Goal: Transaction & Acquisition: Download file/media

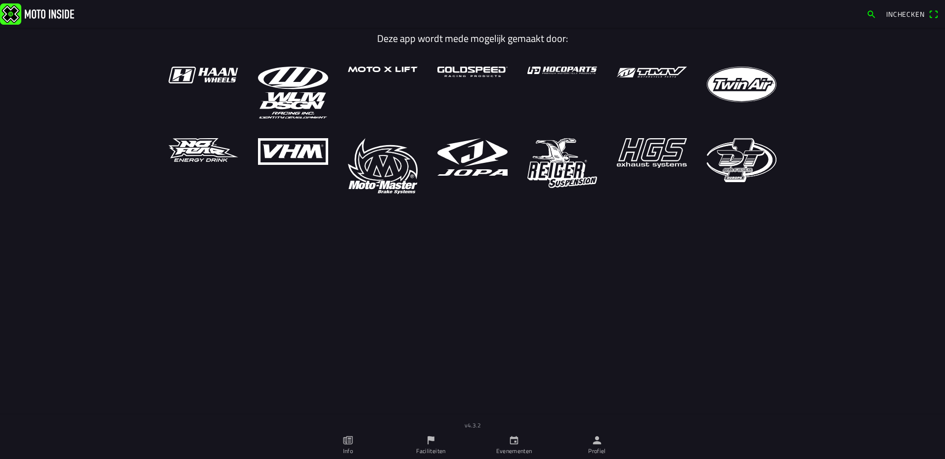
click at [601, 439] on icon "person" at bounding box center [596, 440] width 11 height 11
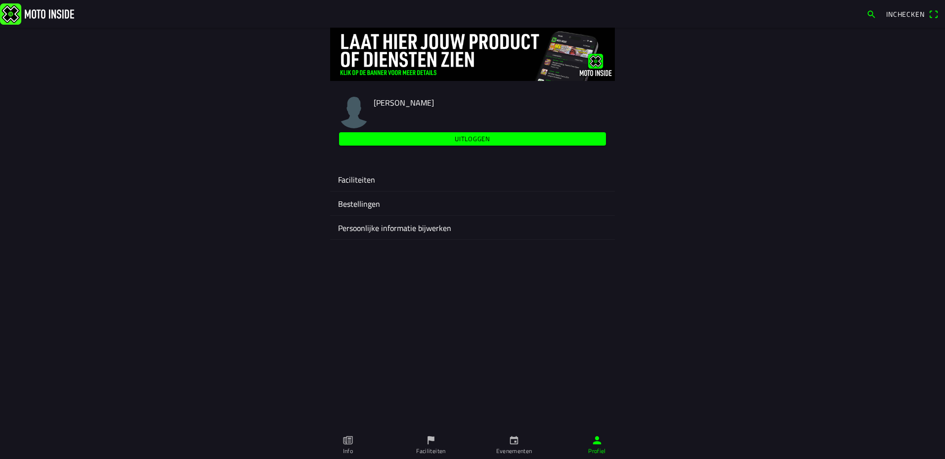
click at [342, 181] on ion-label "Faciliteiten" at bounding box center [472, 180] width 269 height 12
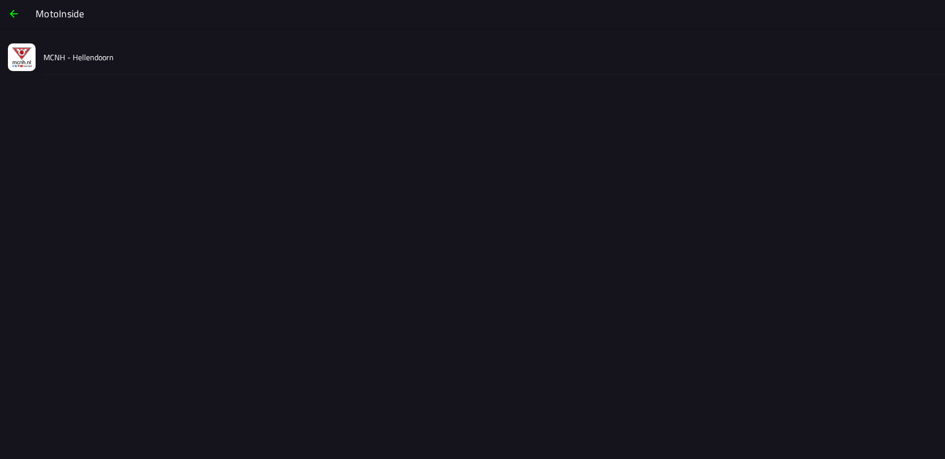
click at [0, 0] on slot "MCNH - Hellendoorn" at bounding box center [0, 0] width 0 height 0
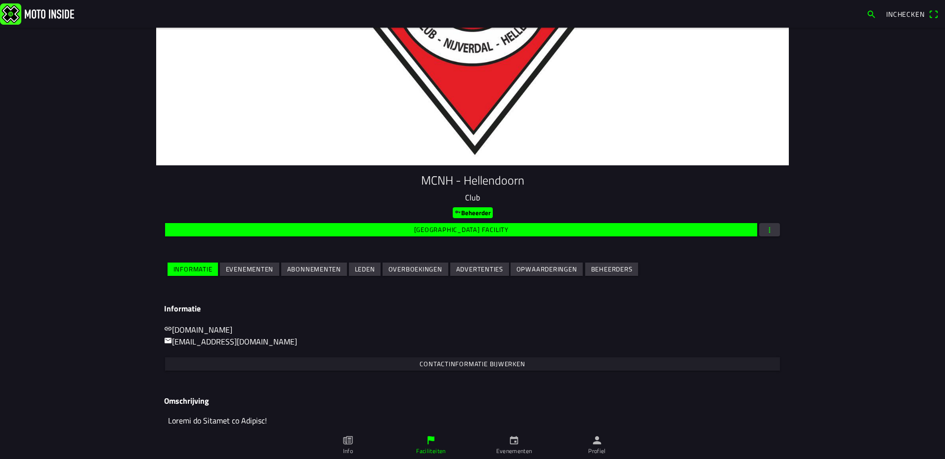
click at [0, 0] on slot "Evenementen" at bounding box center [0, 0] width 0 height 0
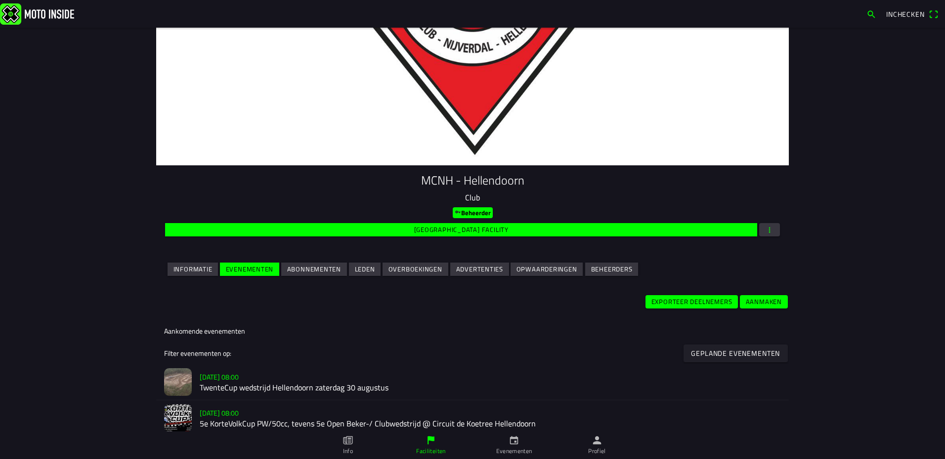
scroll to position [49, 0]
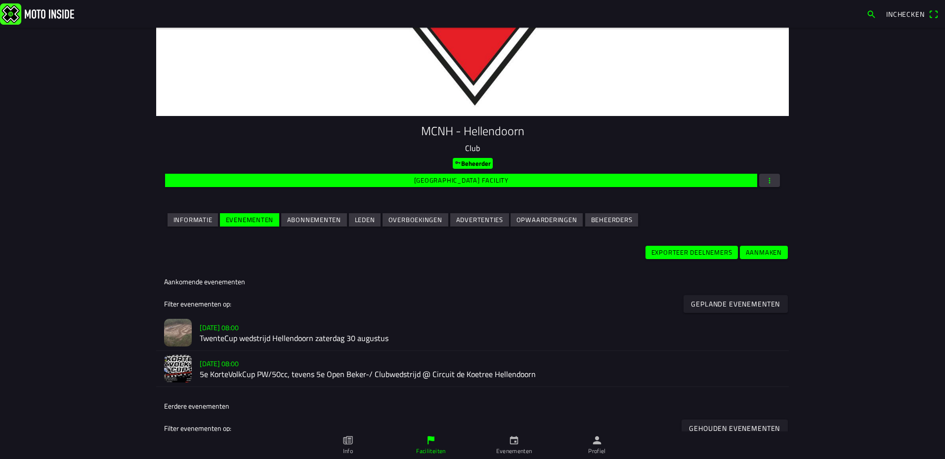
click at [0, 0] on slot "[DATE] 08:00" at bounding box center [0, 0] width 0 height 0
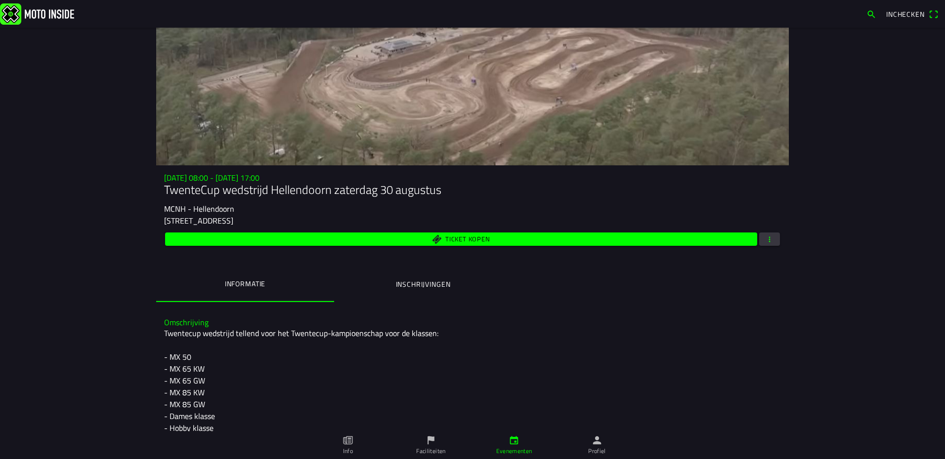
click at [765, 239] on span "button" at bounding box center [769, 239] width 9 height 13
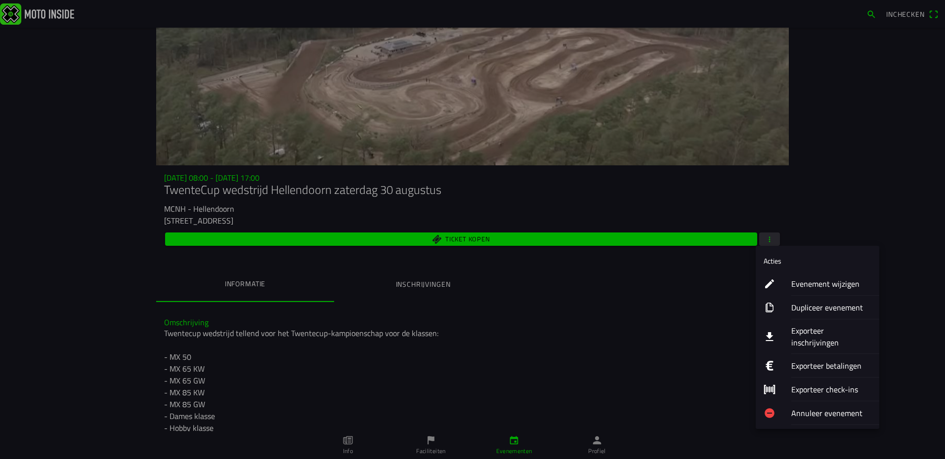
click at [815, 331] on ion-label "Exporteer inschrijvingen" at bounding box center [831, 337] width 80 height 24
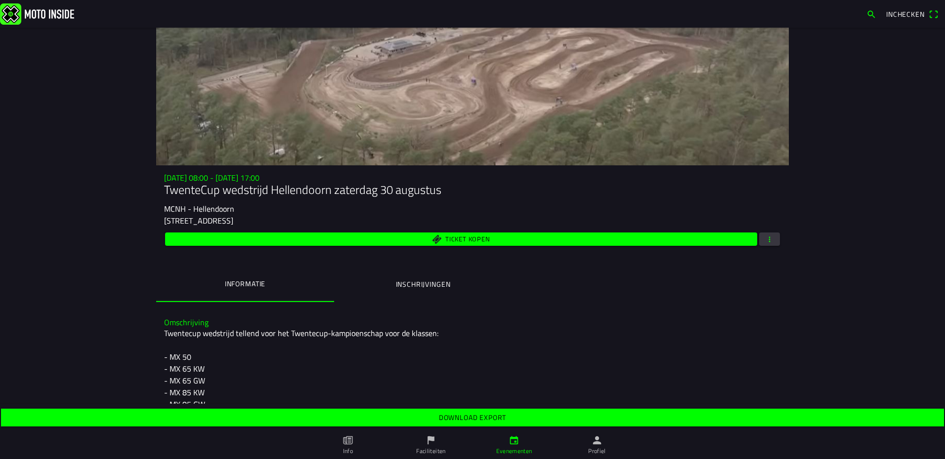
click at [0, 0] on slot "Download export" at bounding box center [0, 0] width 0 height 0
